Goal: Use online tool/utility: Utilize a website feature to perform a specific function

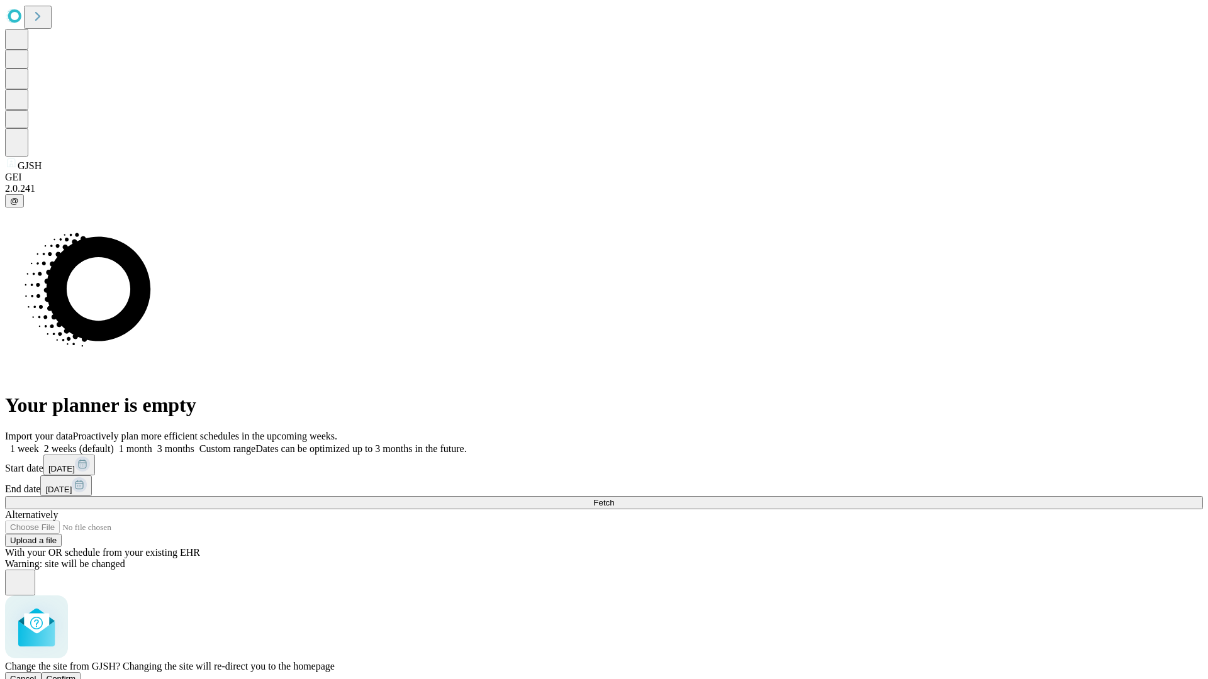
click at [76, 674] on span "Confirm" at bounding box center [62, 678] width 30 height 9
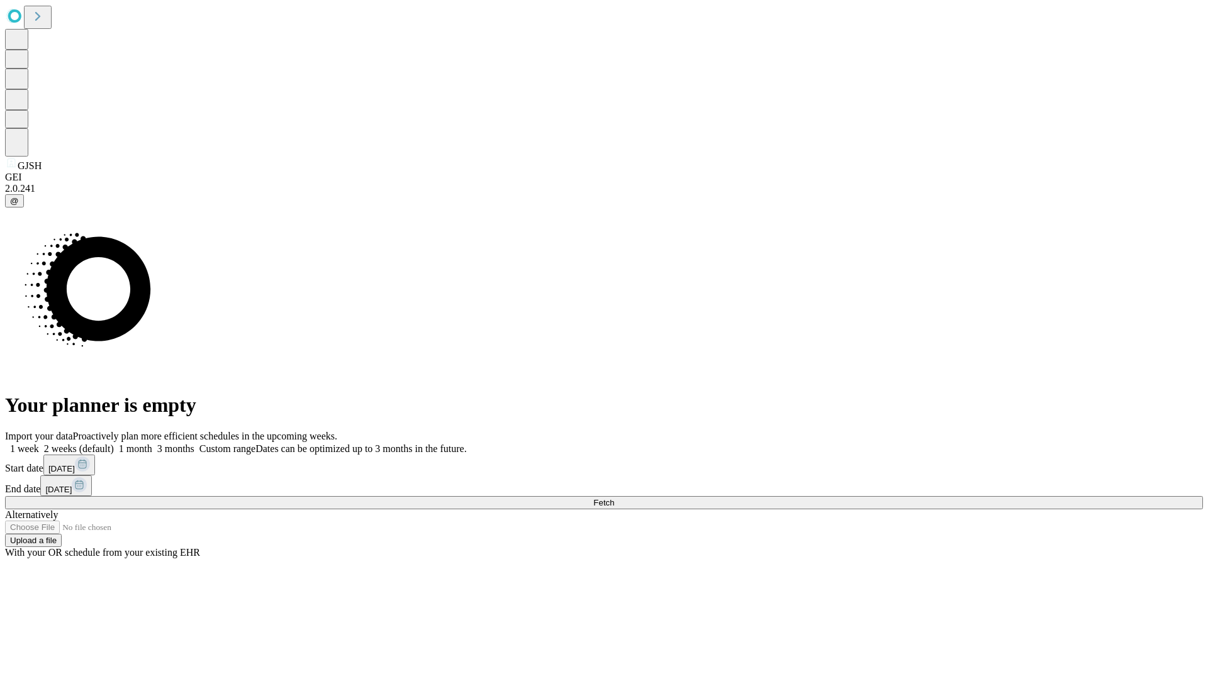
click at [114, 444] on label "2 weeks (default)" at bounding box center [76, 449] width 75 height 11
click at [614, 498] on span "Fetch" at bounding box center [603, 502] width 21 height 9
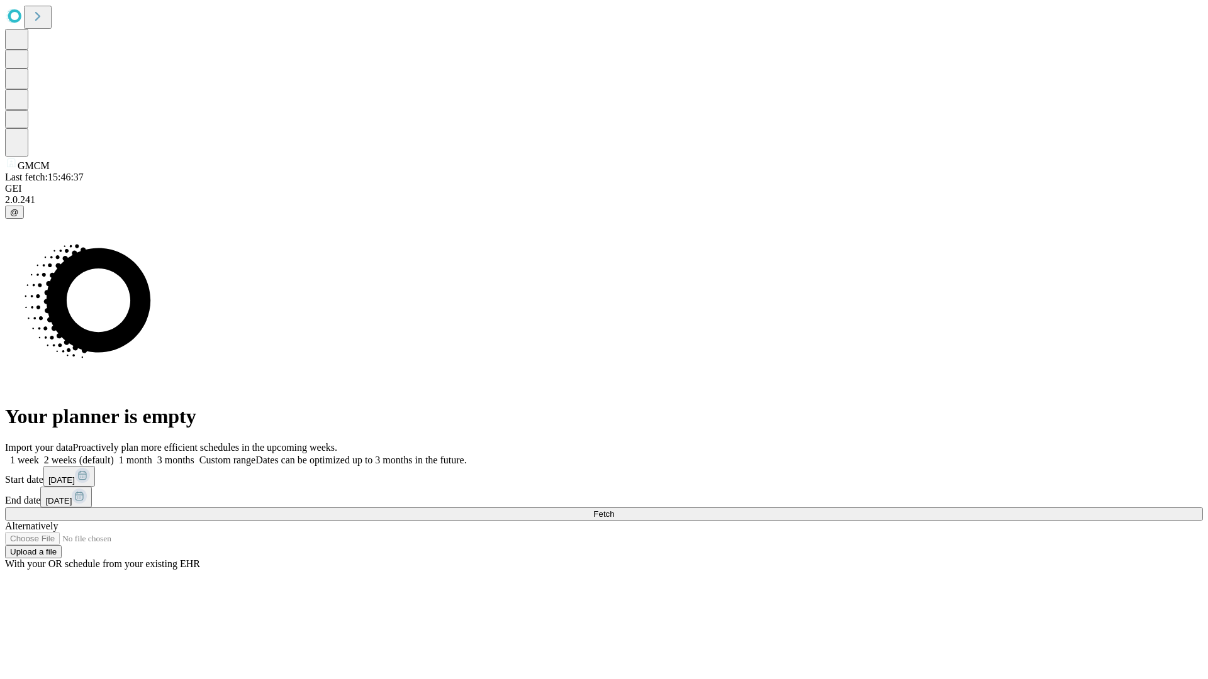
click at [114, 455] on label "2 weeks (default)" at bounding box center [76, 460] width 75 height 11
click at [614, 510] on span "Fetch" at bounding box center [603, 514] width 21 height 9
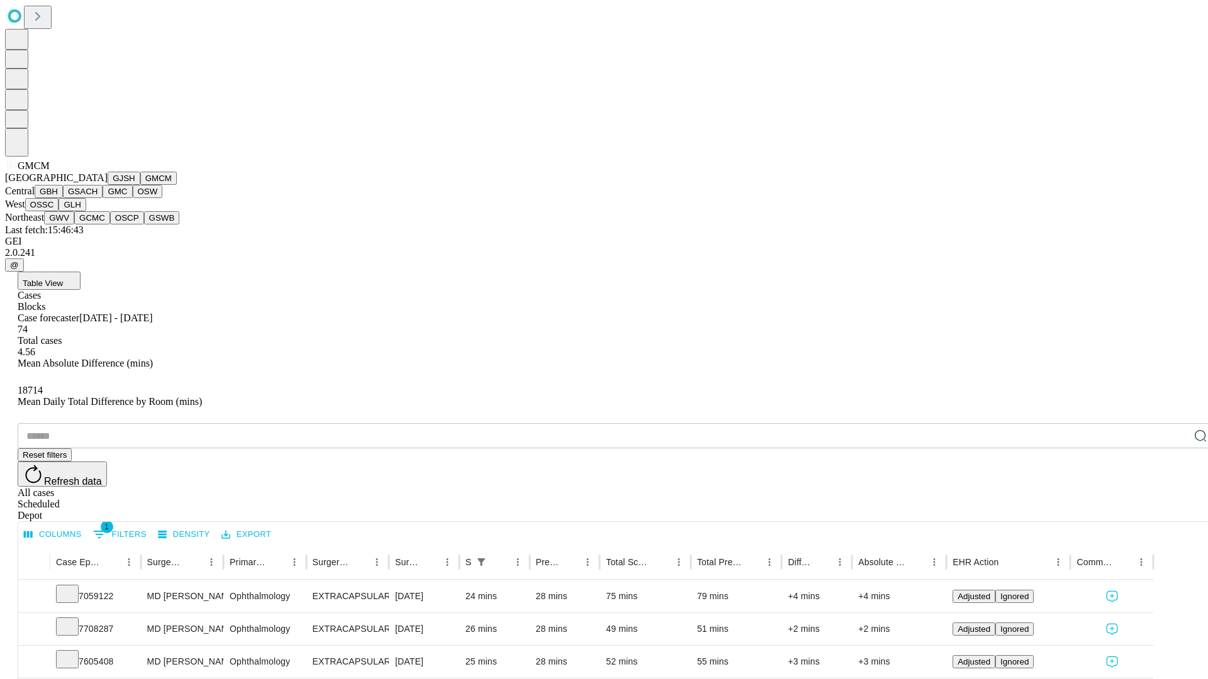
click at [63, 198] on button "GBH" at bounding box center [49, 191] width 28 height 13
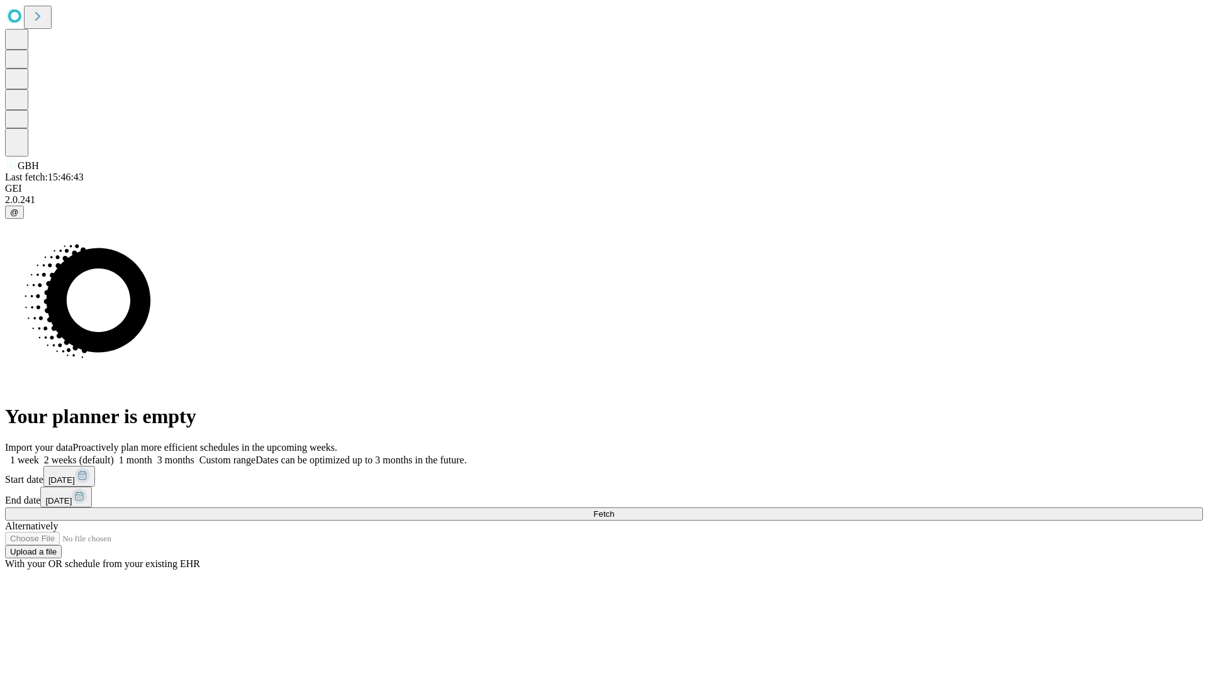
click at [114, 455] on label "2 weeks (default)" at bounding box center [76, 460] width 75 height 11
click at [614, 510] on span "Fetch" at bounding box center [603, 514] width 21 height 9
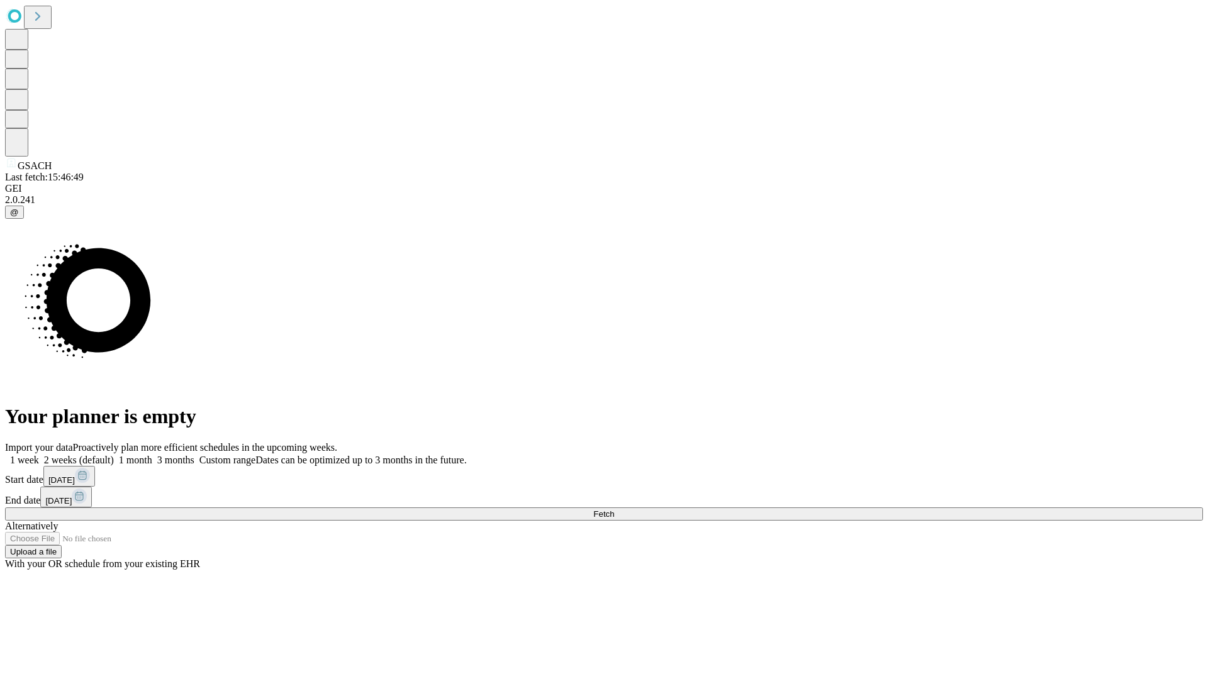
click at [114, 455] on label "2 weeks (default)" at bounding box center [76, 460] width 75 height 11
click at [614, 510] on span "Fetch" at bounding box center [603, 514] width 21 height 9
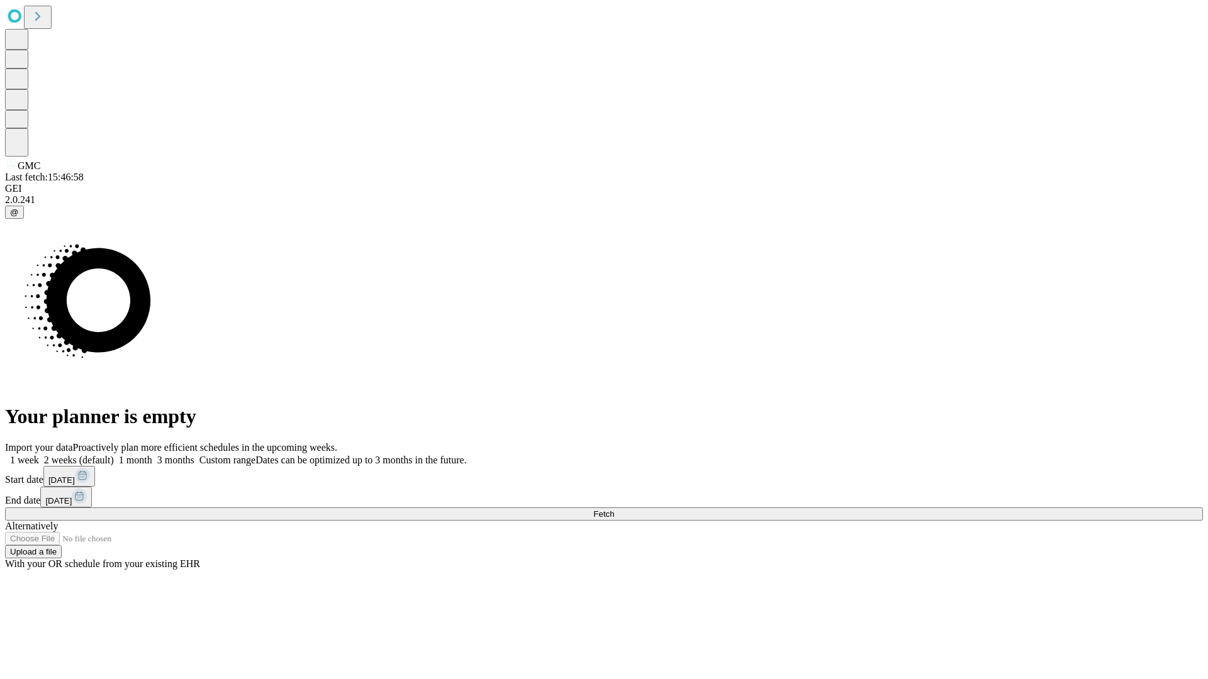
click at [114, 455] on label "2 weeks (default)" at bounding box center [76, 460] width 75 height 11
click at [614, 510] on span "Fetch" at bounding box center [603, 514] width 21 height 9
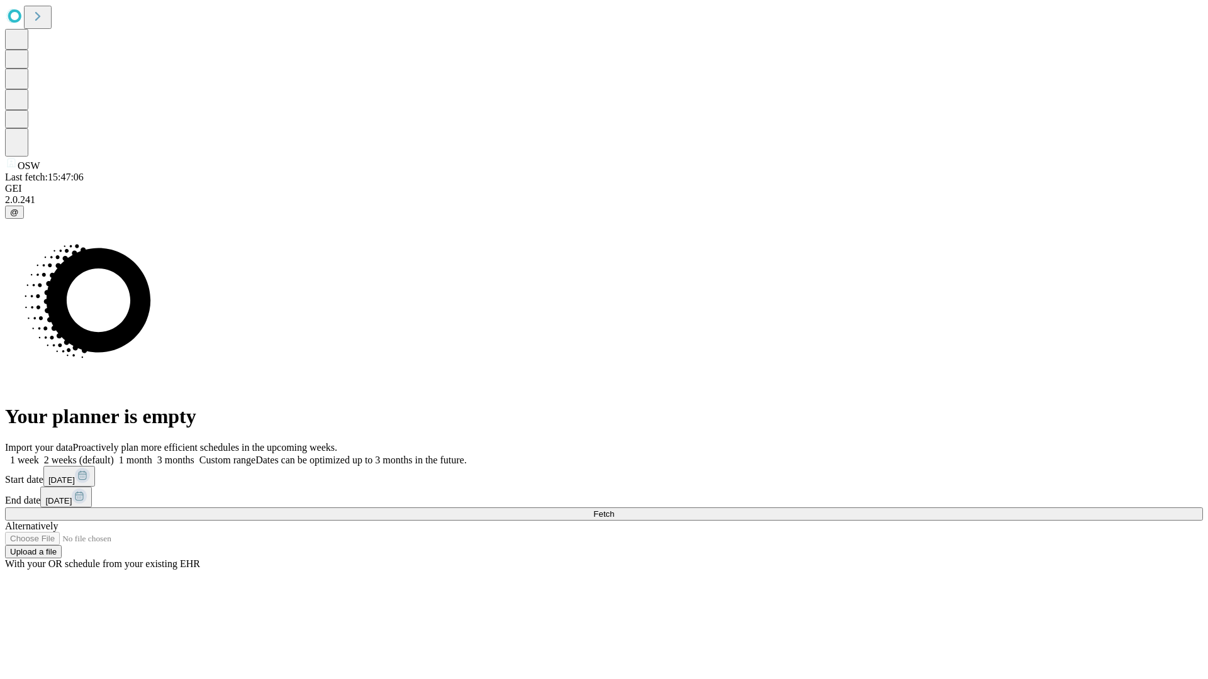
click at [114, 455] on label "2 weeks (default)" at bounding box center [76, 460] width 75 height 11
click at [614, 510] on span "Fetch" at bounding box center [603, 514] width 21 height 9
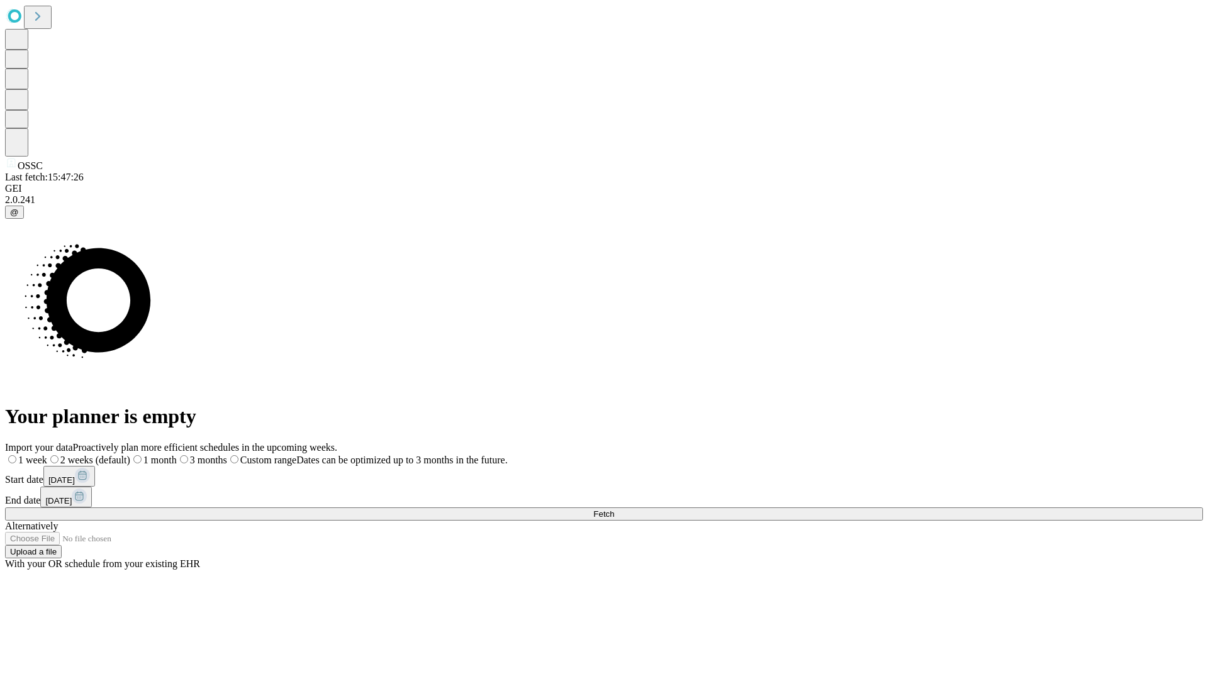
click at [130, 455] on label "2 weeks (default)" at bounding box center [88, 460] width 83 height 11
click at [614, 510] on span "Fetch" at bounding box center [603, 514] width 21 height 9
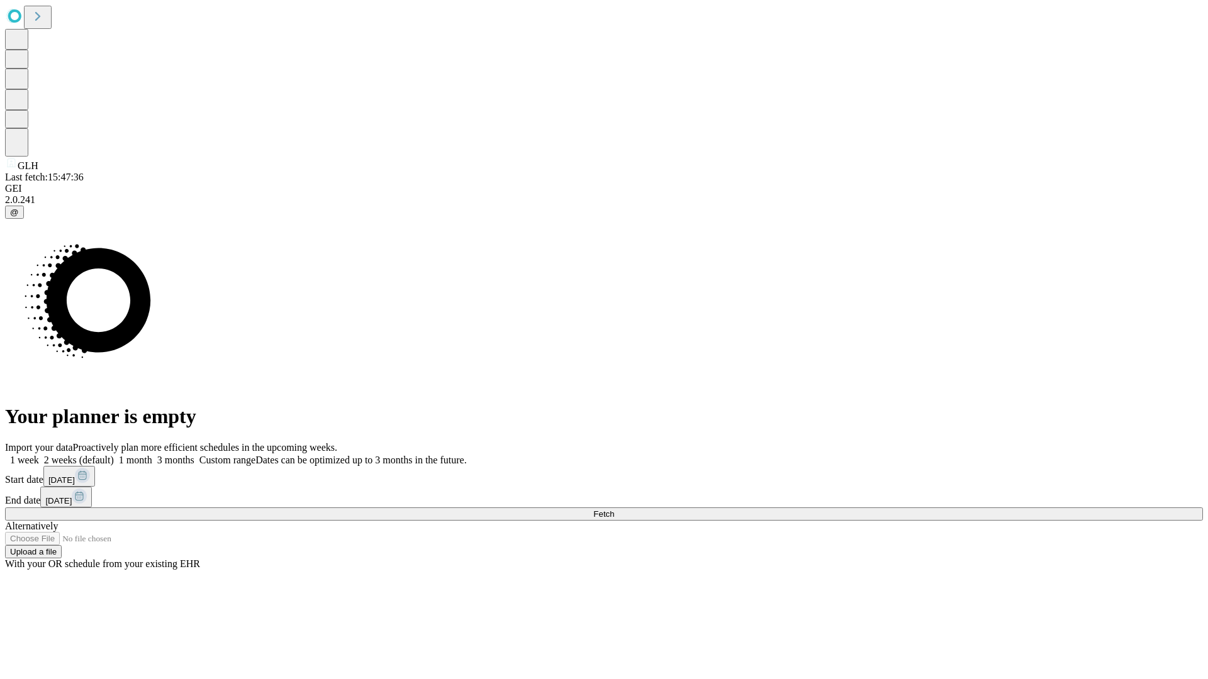
click at [114, 455] on label "2 weeks (default)" at bounding box center [76, 460] width 75 height 11
click at [614, 510] on span "Fetch" at bounding box center [603, 514] width 21 height 9
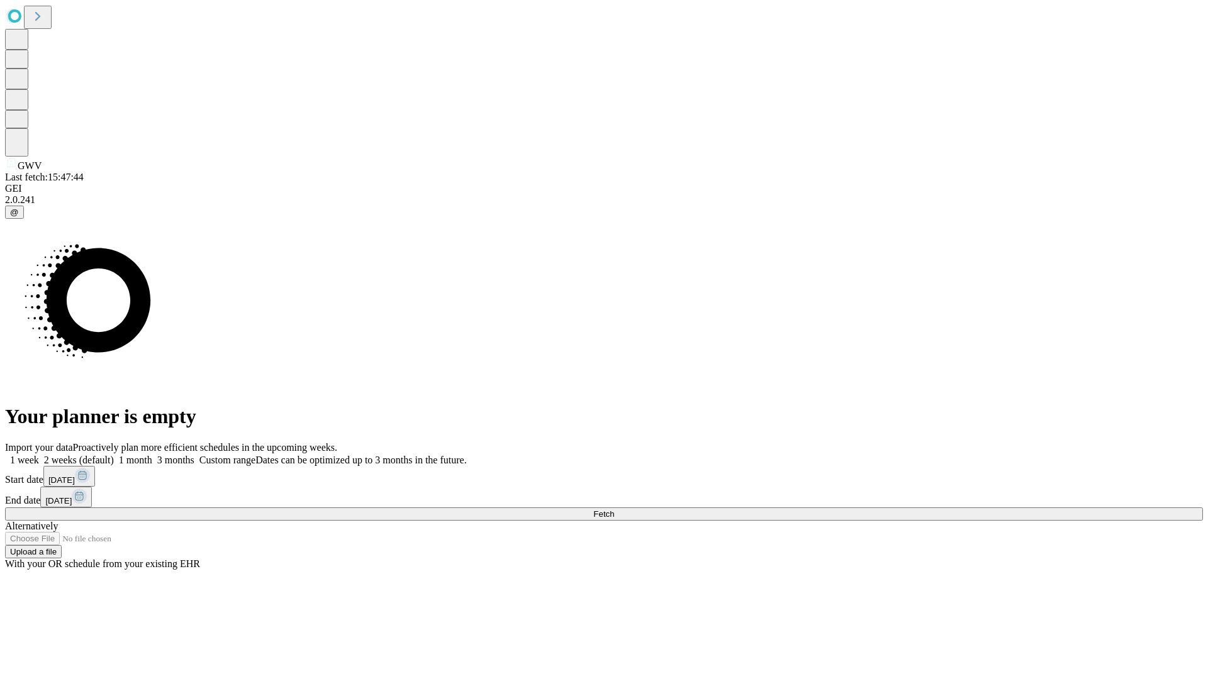
click at [114, 455] on label "2 weeks (default)" at bounding box center [76, 460] width 75 height 11
click at [614, 510] on span "Fetch" at bounding box center [603, 514] width 21 height 9
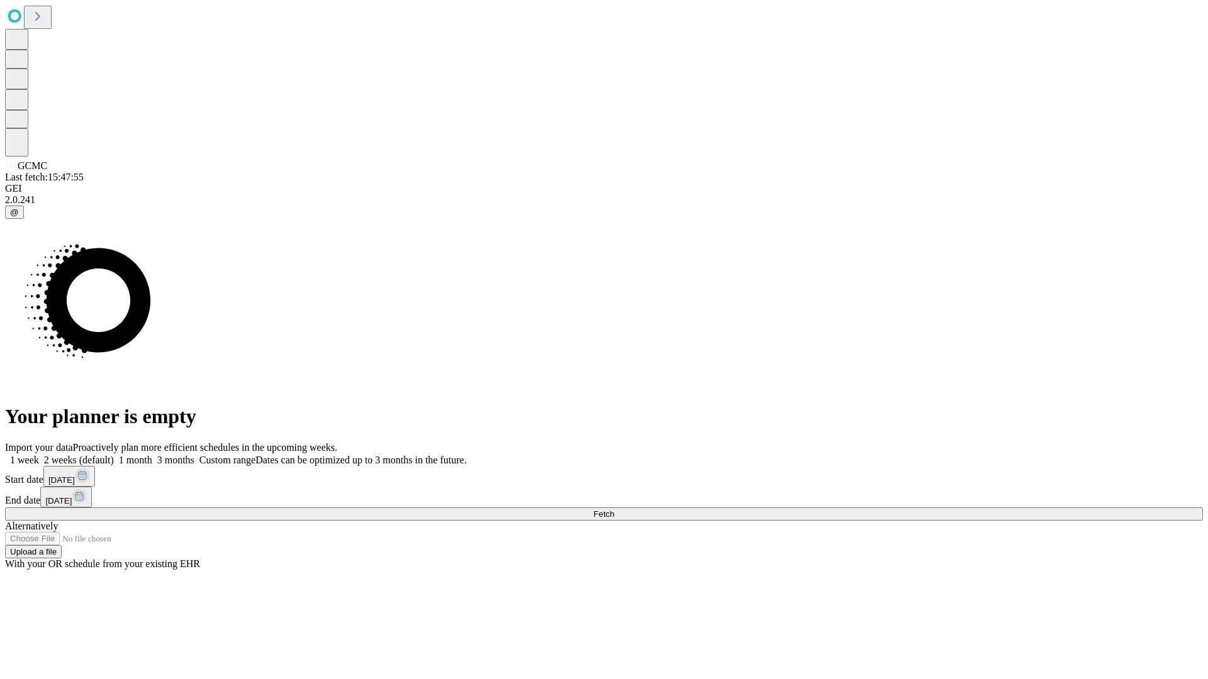
click at [614, 510] on span "Fetch" at bounding box center [603, 514] width 21 height 9
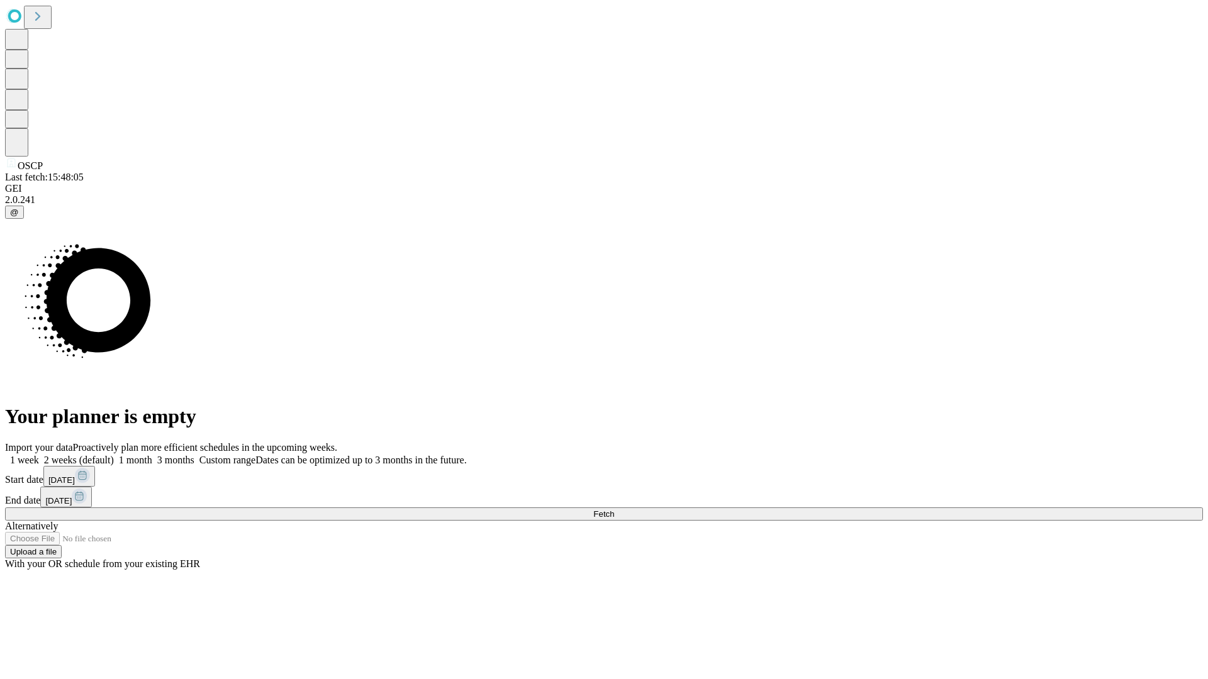
click at [114, 455] on label "2 weeks (default)" at bounding box center [76, 460] width 75 height 11
click at [614, 510] on span "Fetch" at bounding box center [603, 514] width 21 height 9
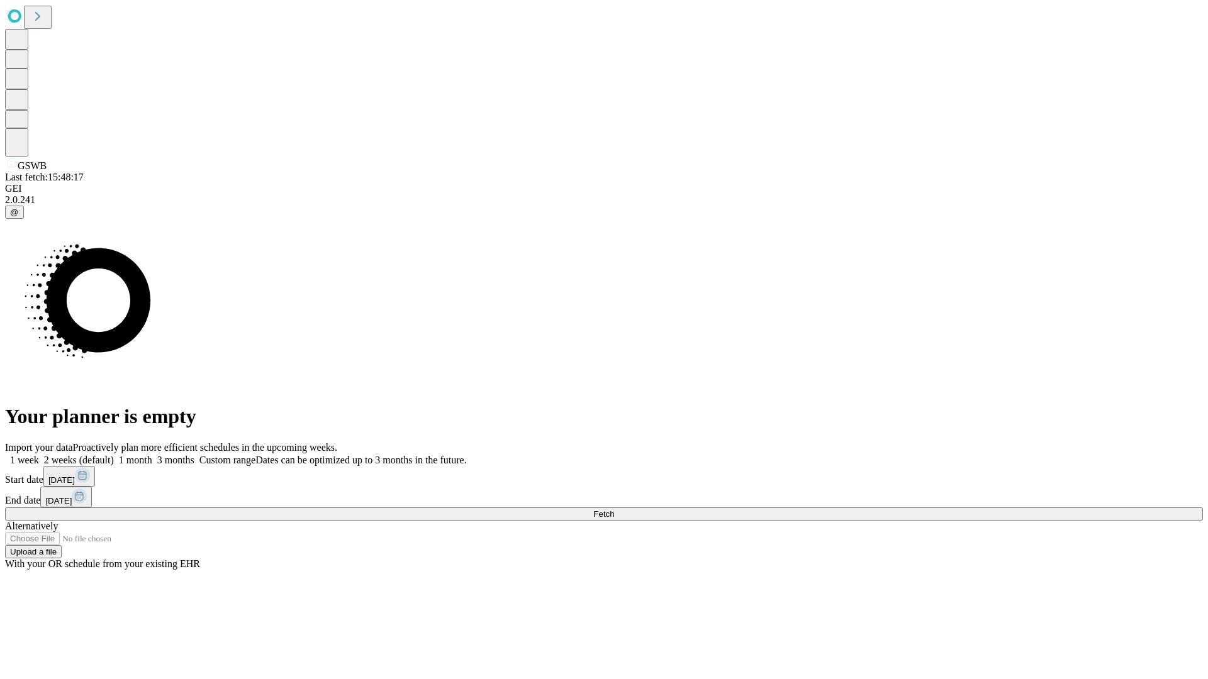
click at [114, 455] on label "2 weeks (default)" at bounding box center [76, 460] width 75 height 11
click at [614, 510] on span "Fetch" at bounding box center [603, 514] width 21 height 9
